Goal: Task Accomplishment & Management: Use online tool/utility

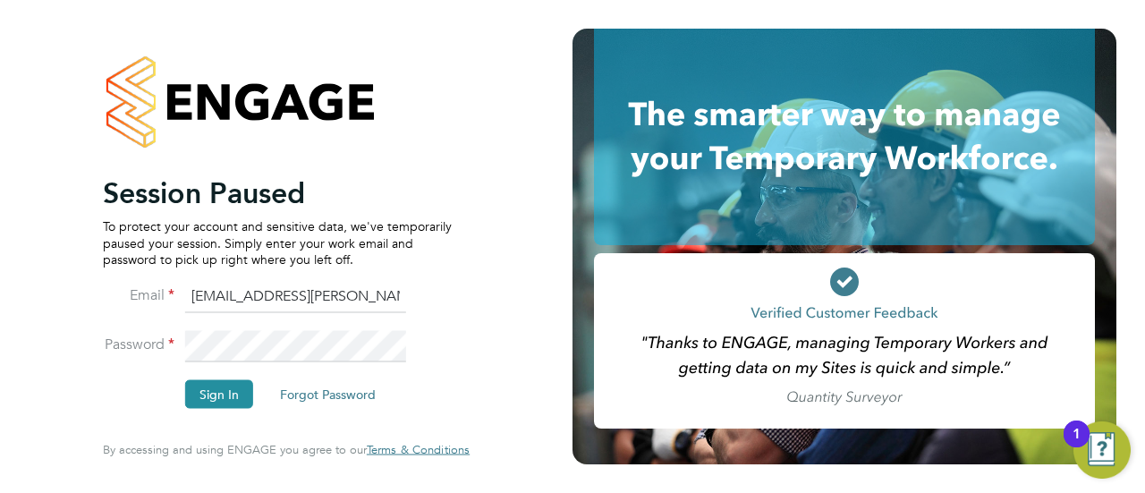
click at [230, 370] on li "Password" at bounding box center [277, 354] width 349 height 49
click at [218, 390] on button "Sign In" at bounding box center [219, 394] width 68 height 29
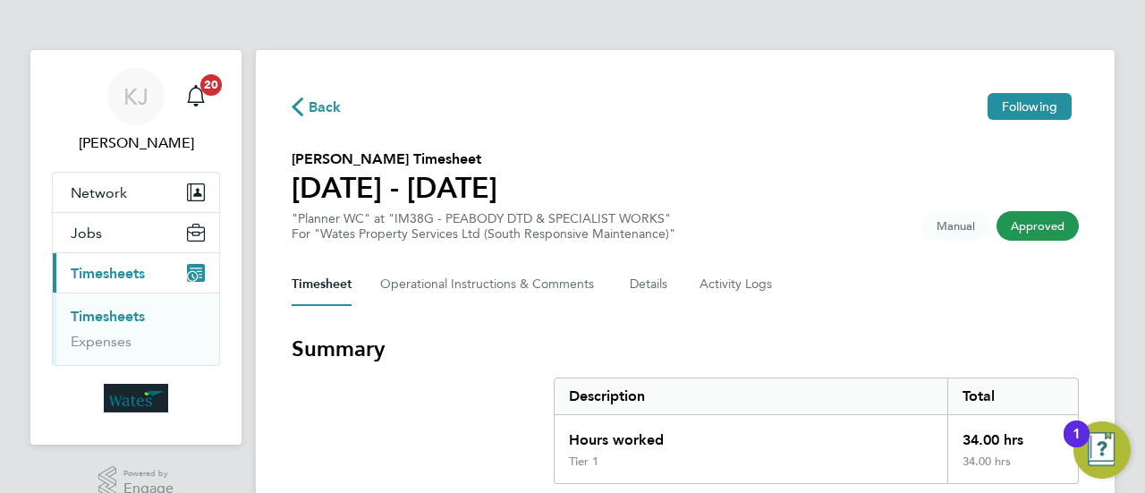
click at [331, 108] on span "Back" at bounding box center [325, 107] width 33 height 21
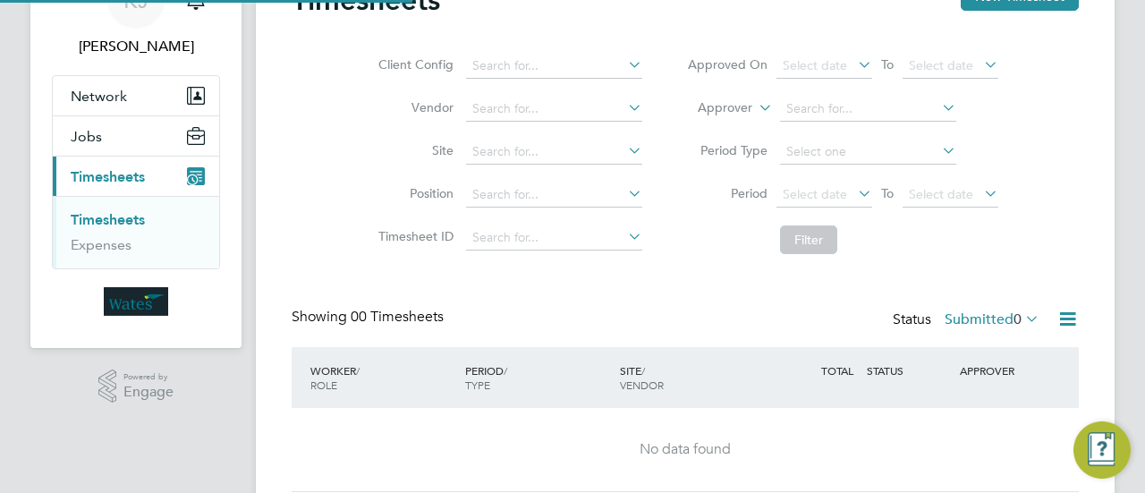
scroll to position [158, 0]
